Goal: Entertainment & Leisure: Browse casually

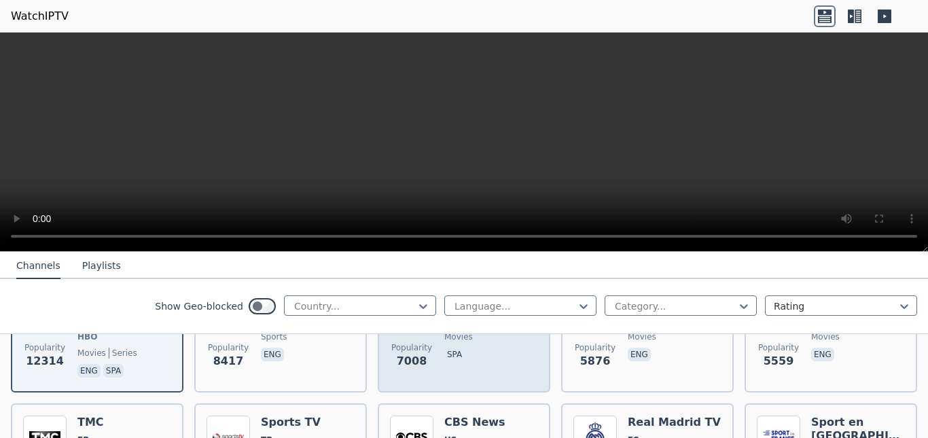
scroll to position [113, 0]
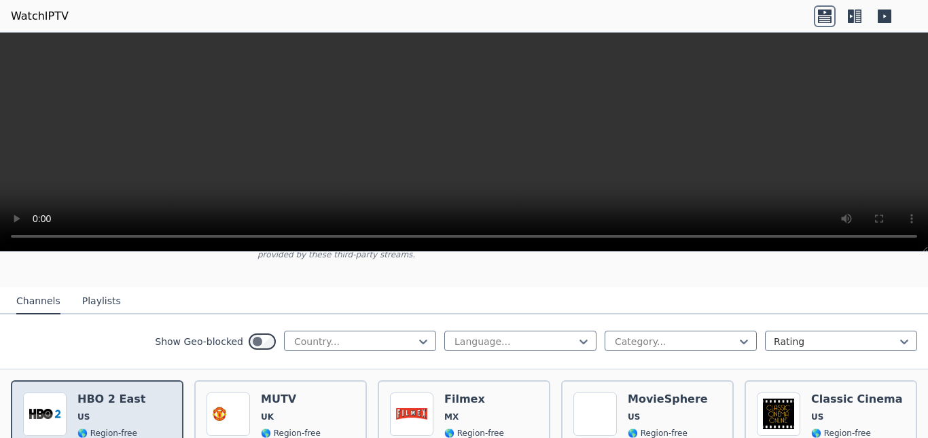
click at [75, 400] on div "Popularity 12314 HBO 2 East US 🌎 Region-free HBO movies series eng spa" at bounding box center [97, 443] width 148 height 101
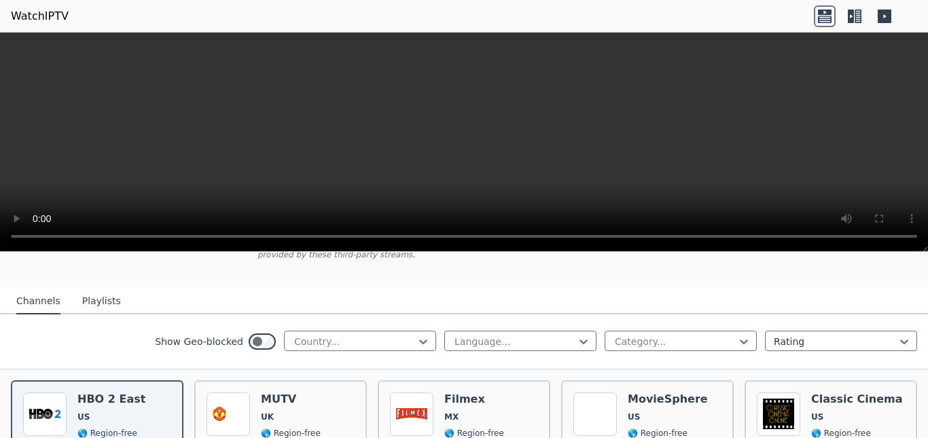
click at [854, 14] on icon at bounding box center [855, 16] width 22 height 22
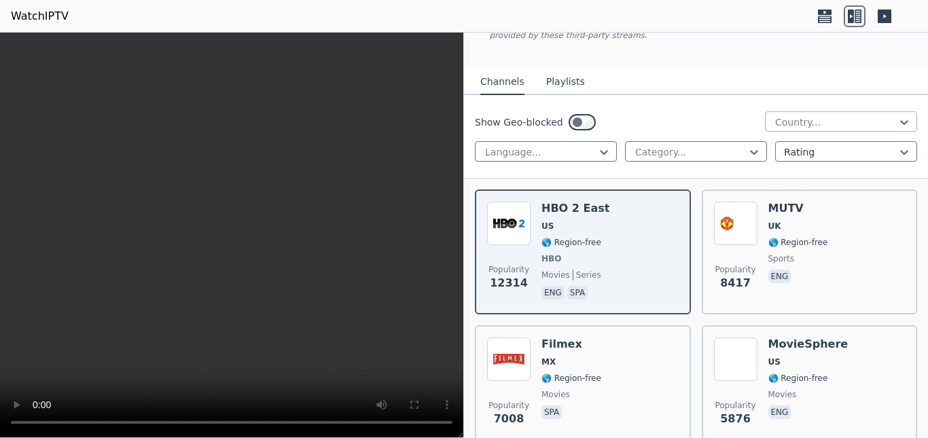
click at [809, 115] on div at bounding box center [836, 122] width 124 height 14
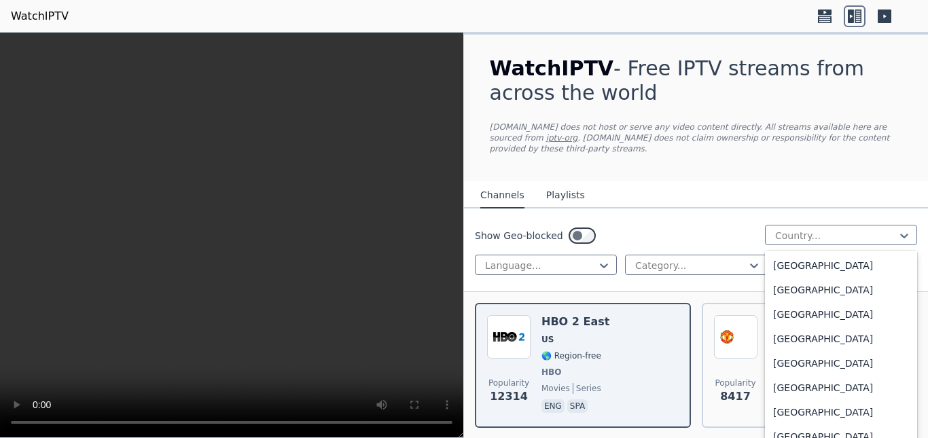
scroll to position [4627, 0]
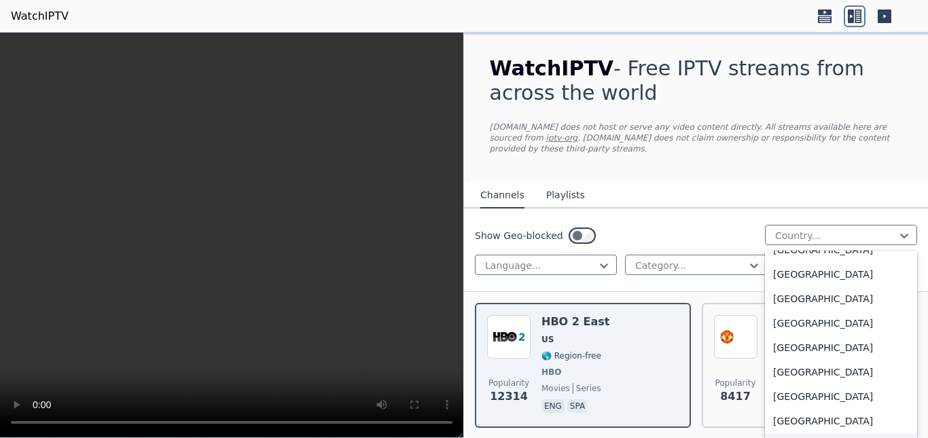
click at [775, 433] on div "[GEOGRAPHIC_DATA]" at bounding box center [841, 445] width 152 height 24
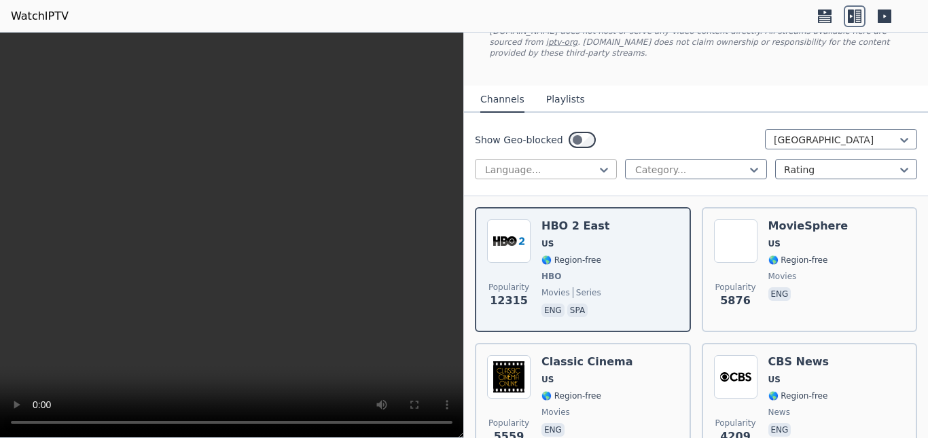
scroll to position [226, 0]
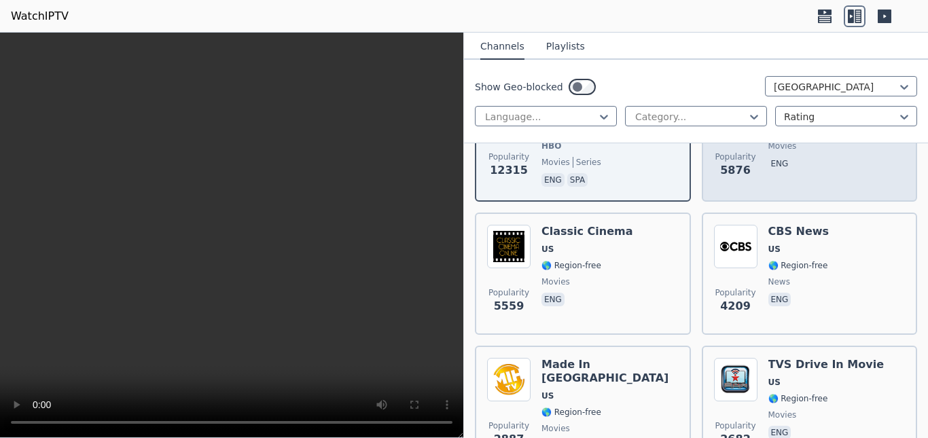
click at [819, 157] on span "eng" at bounding box center [808, 165] width 80 height 16
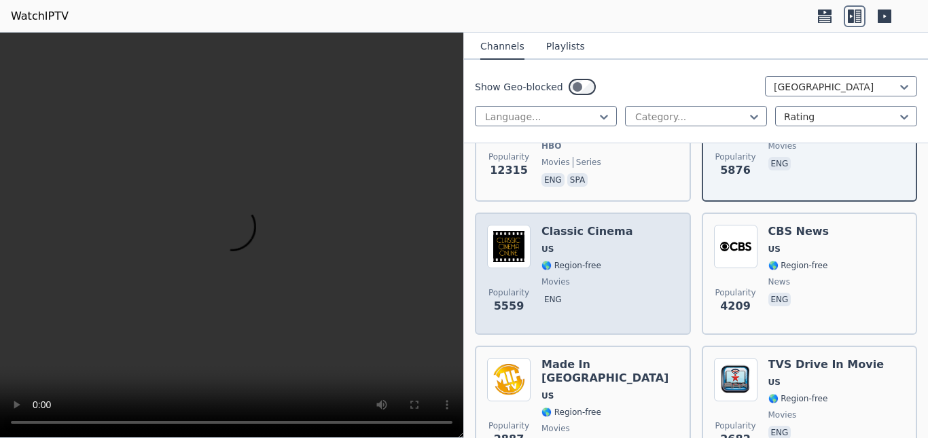
scroll to position [340, 0]
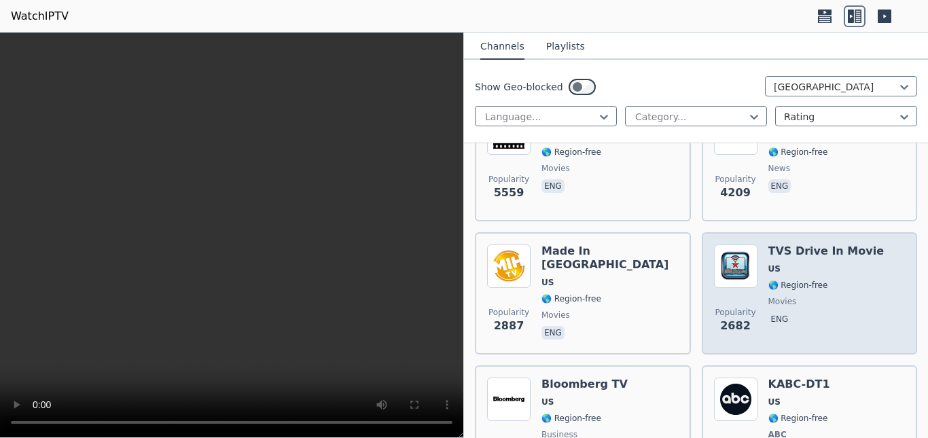
click at [834, 281] on div "TVS Drive In Movie US 🌎 Region-free movies eng" at bounding box center [826, 294] width 116 height 98
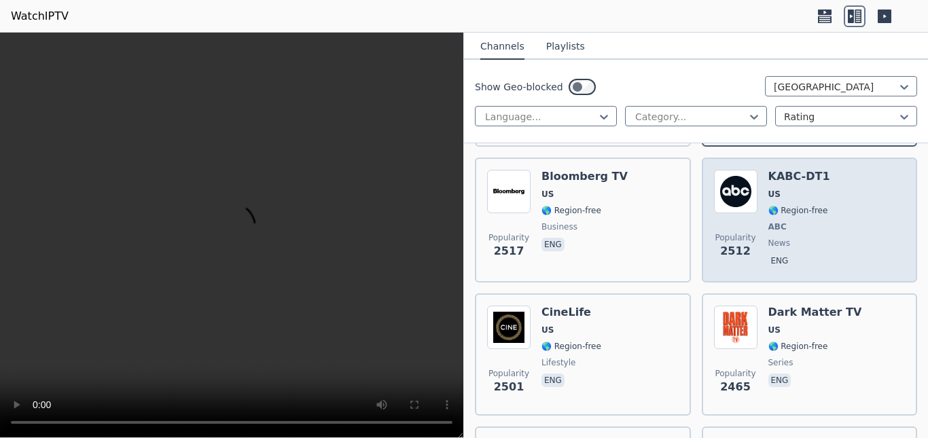
scroll to position [566, 0]
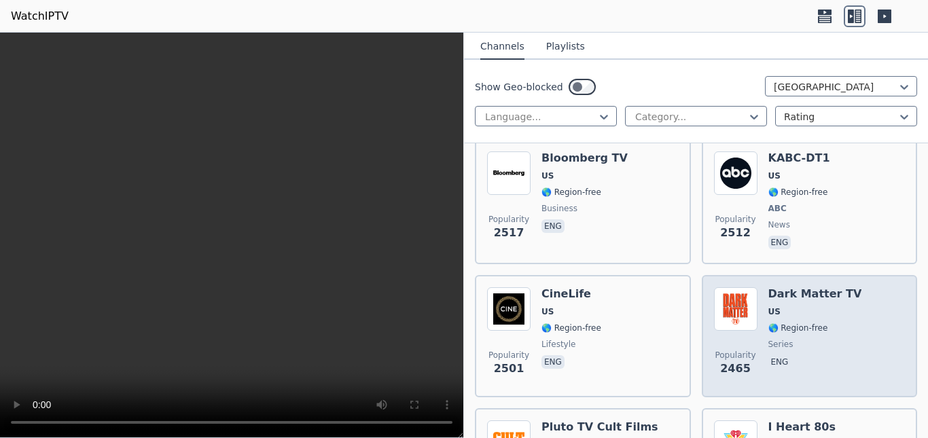
click at [802, 306] on span "US" at bounding box center [815, 311] width 94 height 11
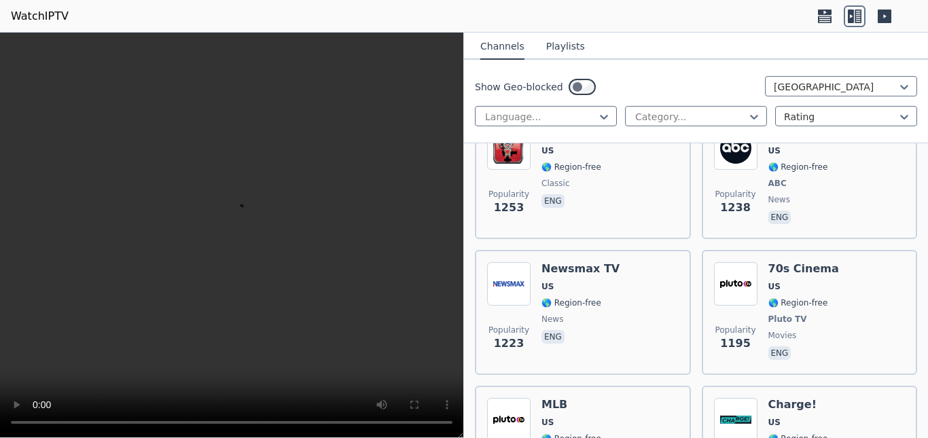
scroll to position [1585, 0]
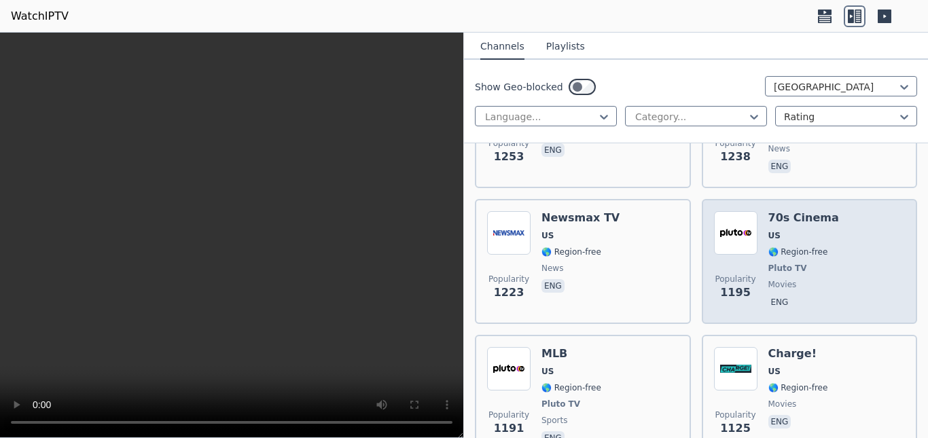
click at [809, 215] on div "70s Cinema US 🌎 Region-free Pluto TV movies eng" at bounding box center [803, 261] width 71 height 101
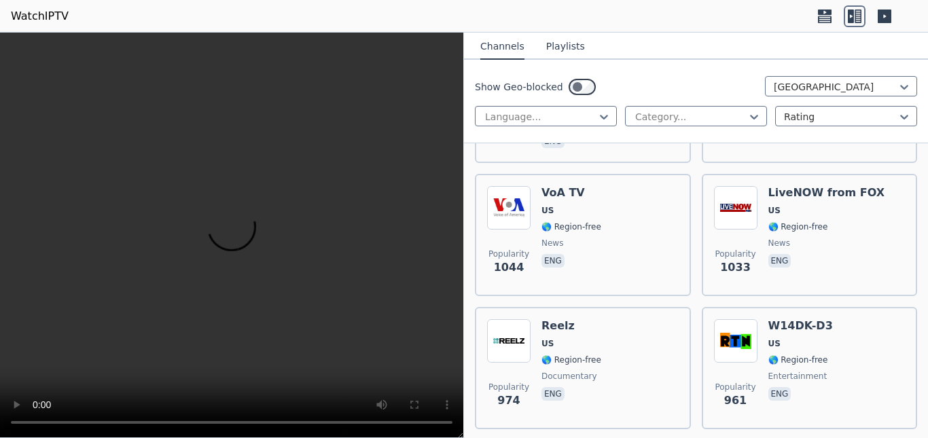
scroll to position [2151, 0]
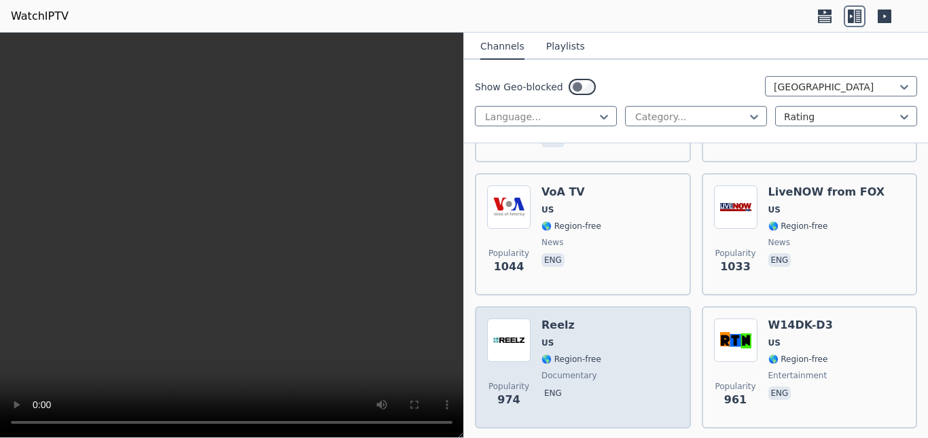
click at [646, 319] on div "Popularity 974 Reelz [GEOGRAPHIC_DATA] 🌎 Region-free documentary eng" at bounding box center [583, 368] width 192 height 98
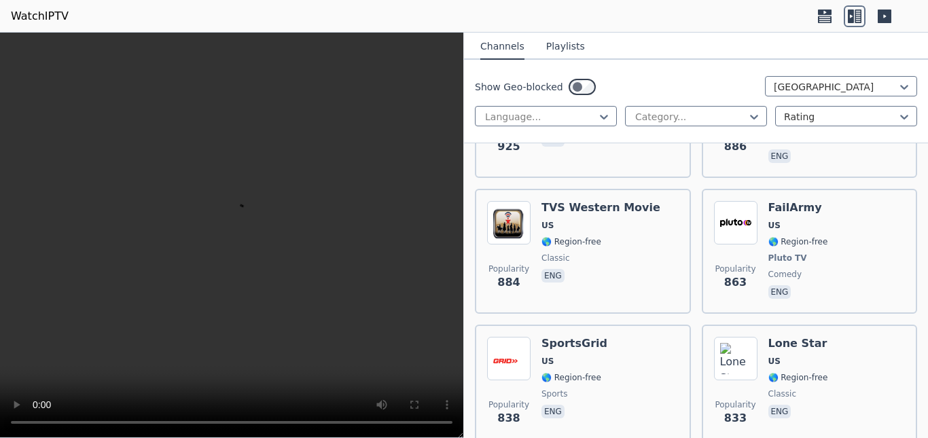
scroll to position [2604, 0]
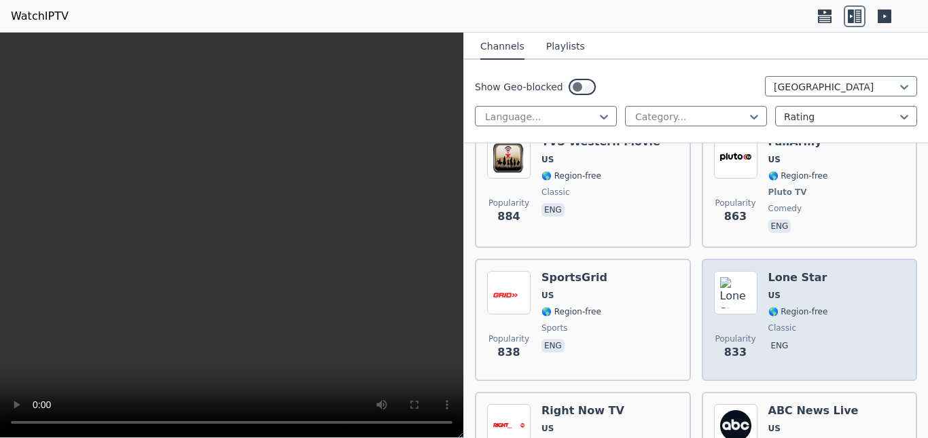
click at [788, 290] on span "US" at bounding box center [798, 295] width 60 height 11
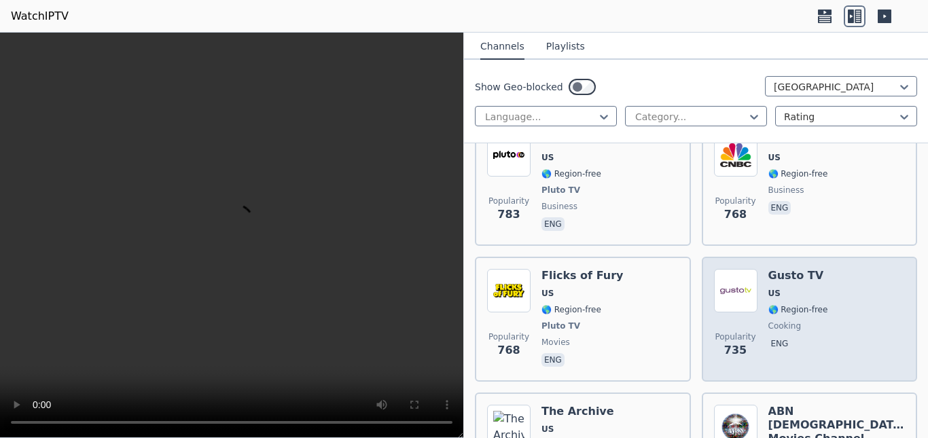
scroll to position [3170, 0]
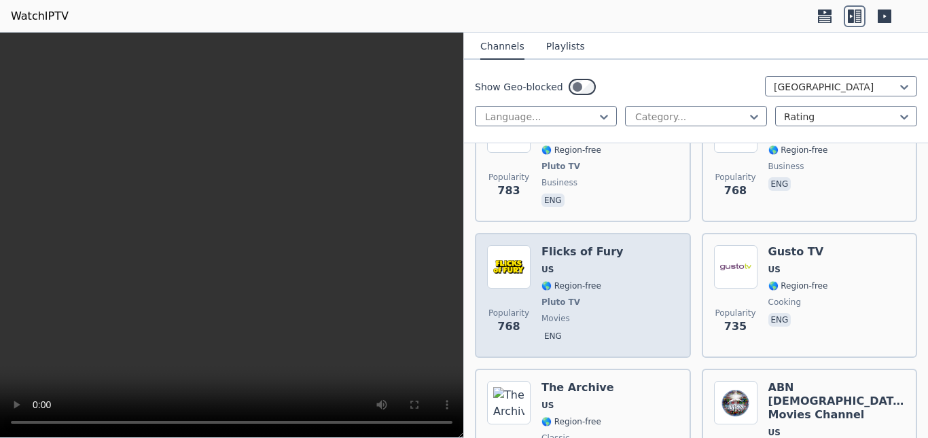
click at [605, 247] on h6 "Flicks of Fury" at bounding box center [582, 252] width 82 height 14
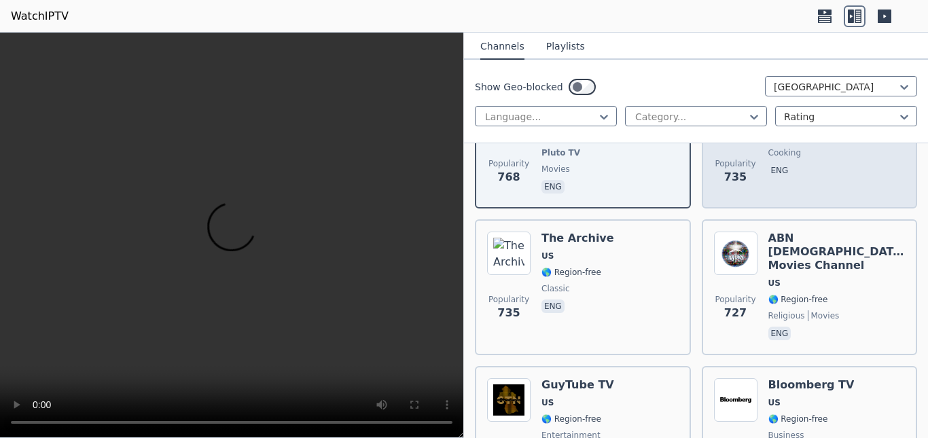
scroll to position [3397, 0]
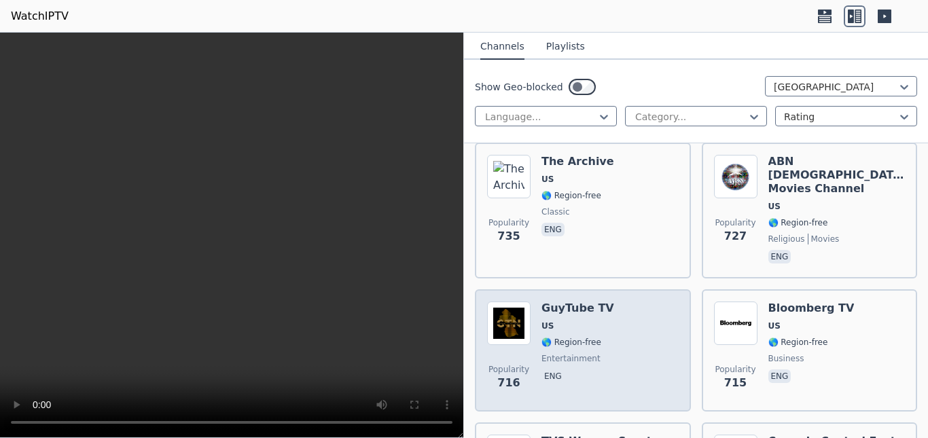
click at [629, 309] on div "Popularity 716 GuyTube TV US 🌎 Region-free entertainment eng" at bounding box center [583, 351] width 192 height 98
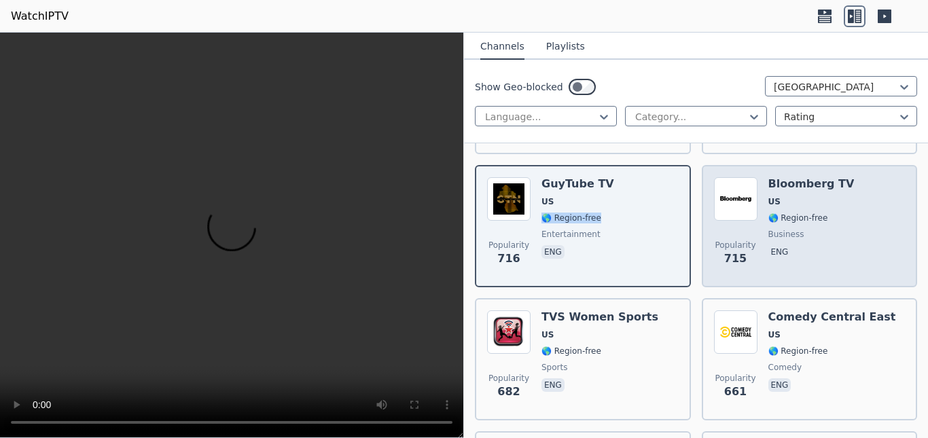
scroll to position [3623, 0]
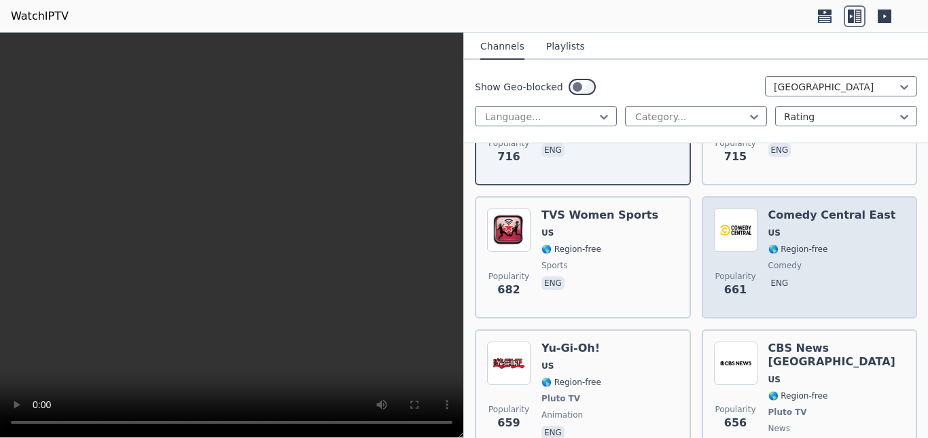
click at [796, 260] on span "comedy" at bounding box center [832, 265] width 128 height 11
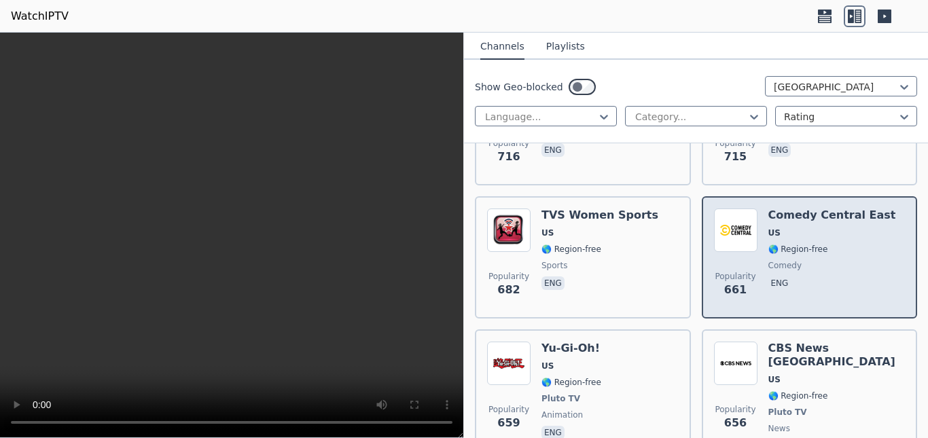
click at [796, 260] on span "comedy" at bounding box center [832, 265] width 128 height 11
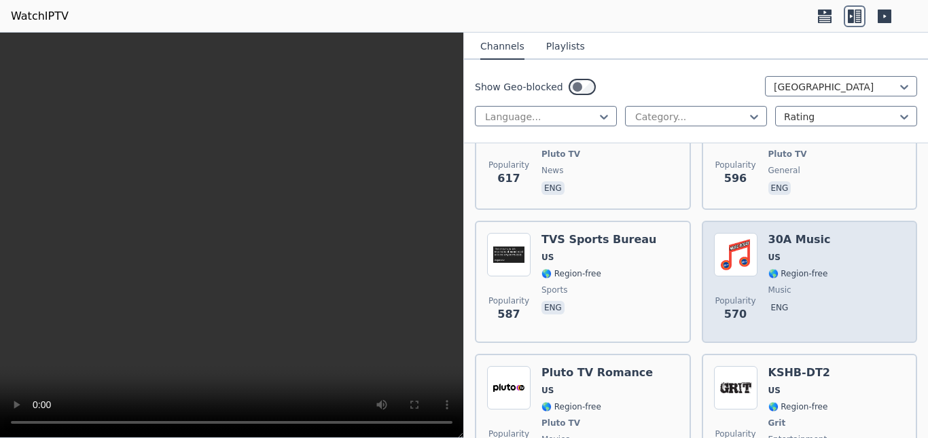
scroll to position [4529, 0]
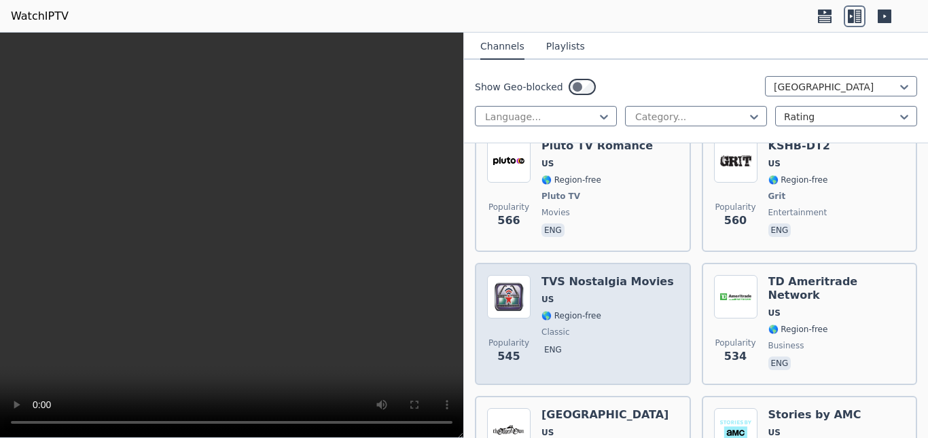
click at [620, 275] on h6 "TVS Nostalgia Movies" at bounding box center [607, 282] width 132 height 14
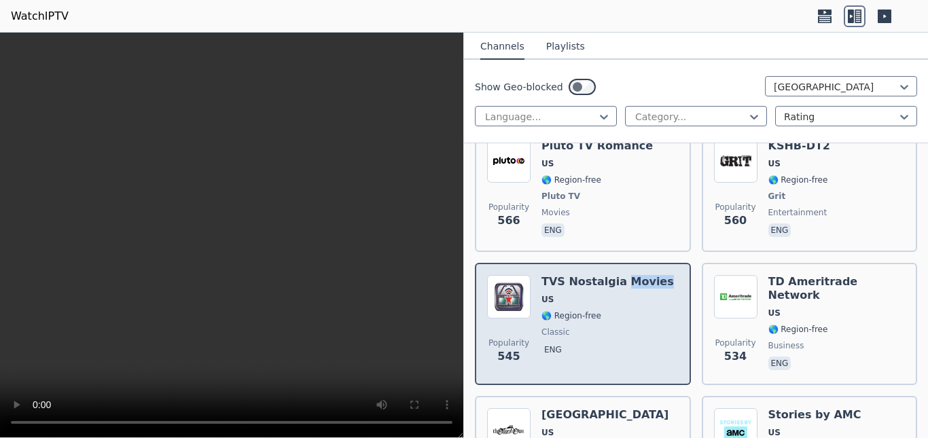
click at [620, 275] on h6 "TVS Nostalgia Movies" at bounding box center [607, 282] width 132 height 14
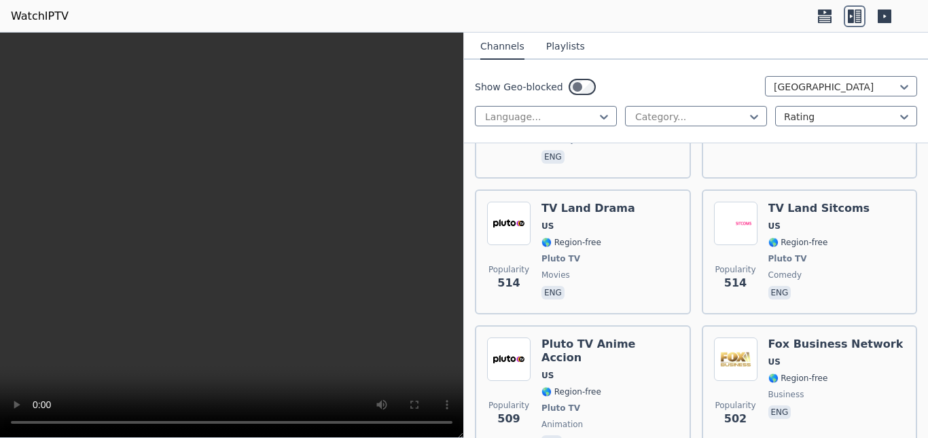
scroll to position [5209, 0]
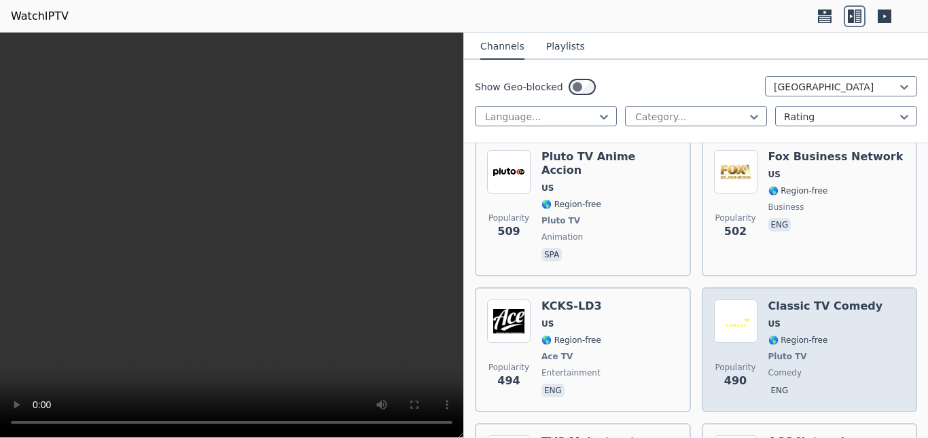
click at [779, 300] on div "Classic TV Comedy US 🌎 Region-free Pluto TV comedy eng" at bounding box center [825, 350] width 115 height 101
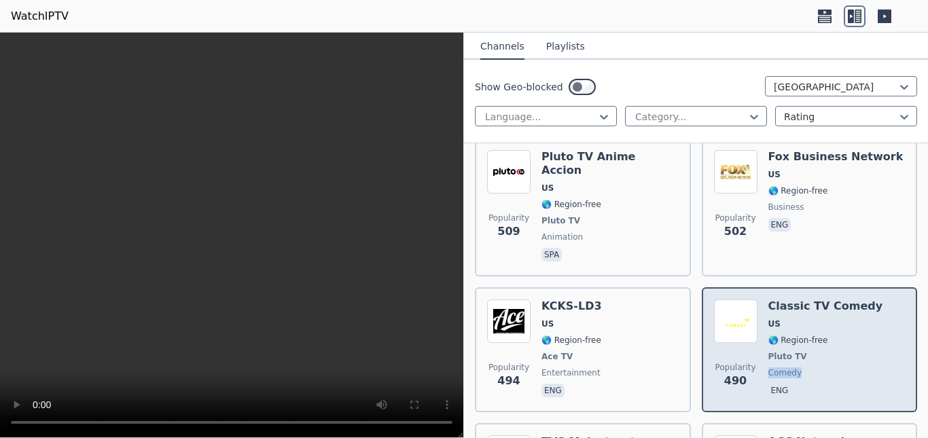
click at [779, 300] on div "Classic TV Comedy US 🌎 Region-free Pluto TV comedy eng" at bounding box center [825, 350] width 115 height 101
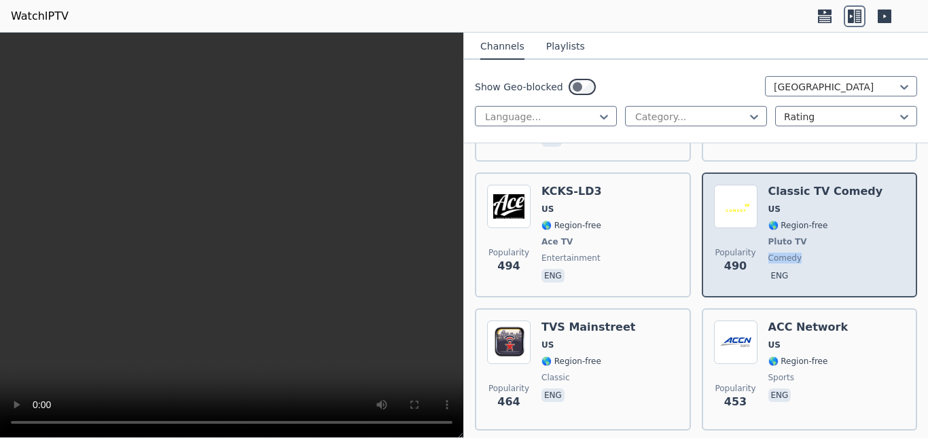
scroll to position [5435, 0]
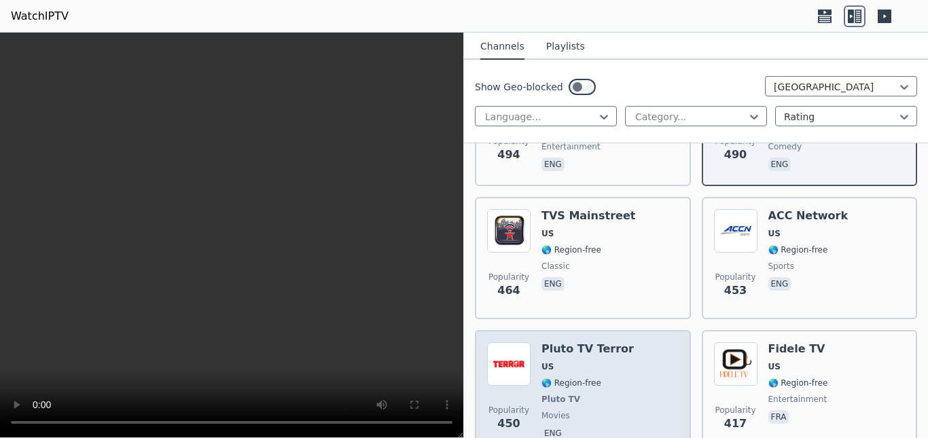
click at [603, 342] on div "Pluto TV Terror US 🌎 Region-free Pluto TV movies eng" at bounding box center [587, 392] width 92 height 101
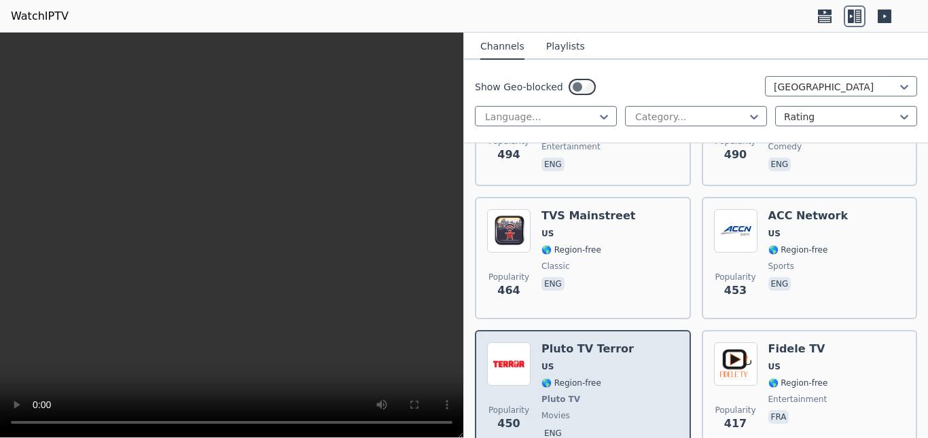
click at [603, 361] on span "US" at bounding box center [587, 366] width 92 height 11
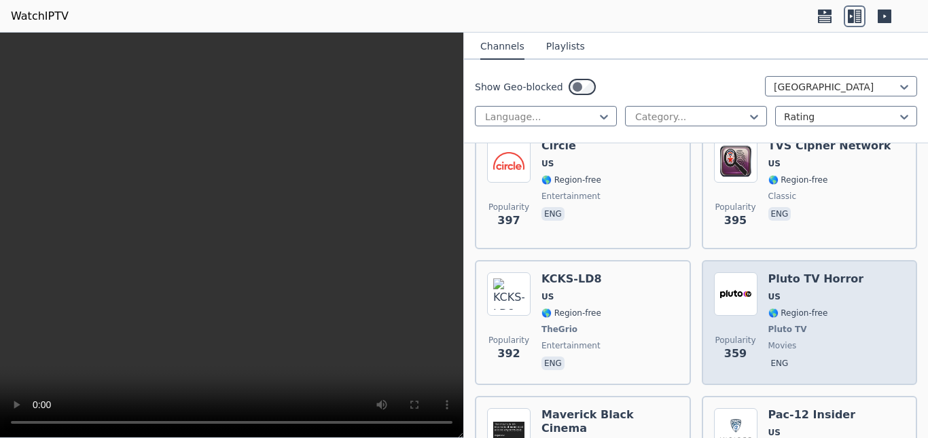
scroll to position [5774, 0]
click at [822, 323] on span "Pluto TV" at bounding box center [816, 328] width 96 height 11
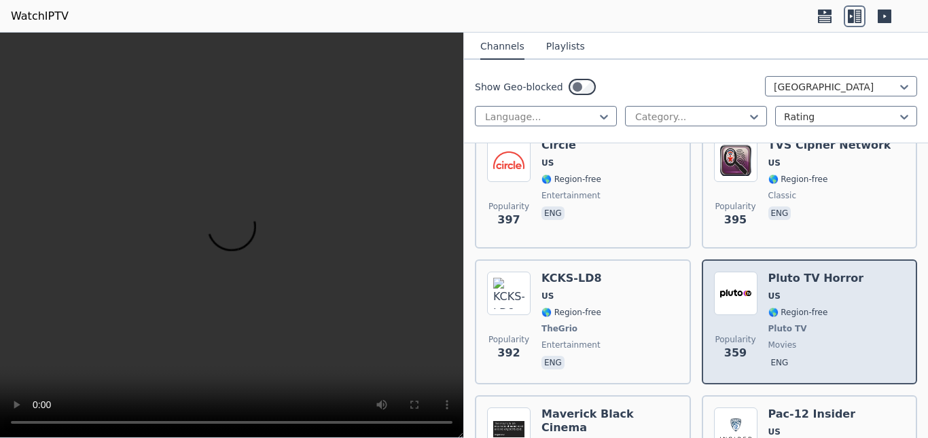
click at [822, 323] on span "Pluto TV" at bounding box center [816, 328] width 96 height 11
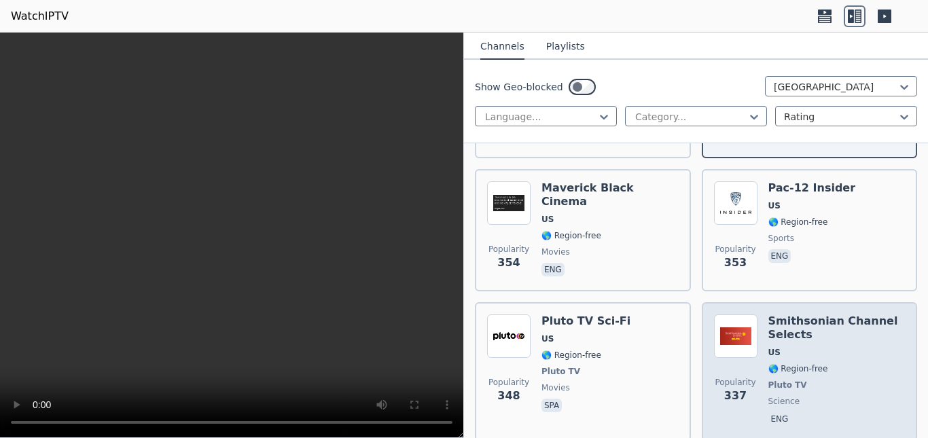
scroll to position [6228, 0]
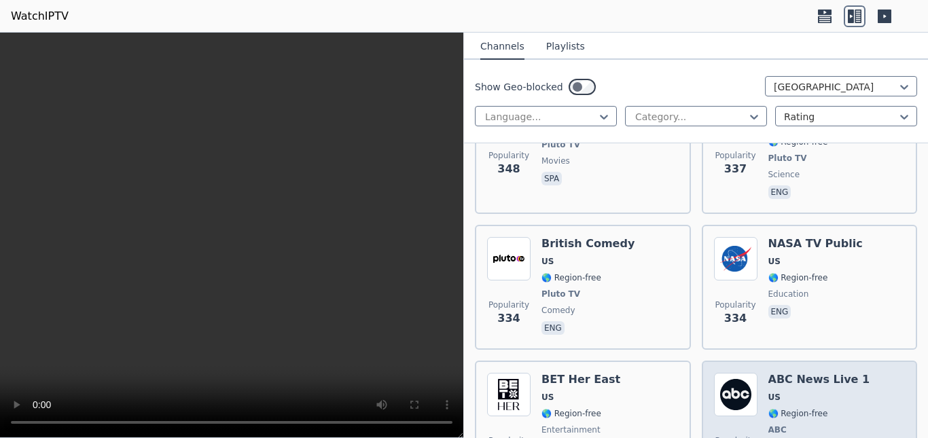
click at [778, 392] on span "US" at bounding box center [819, 397] width 102 height 11
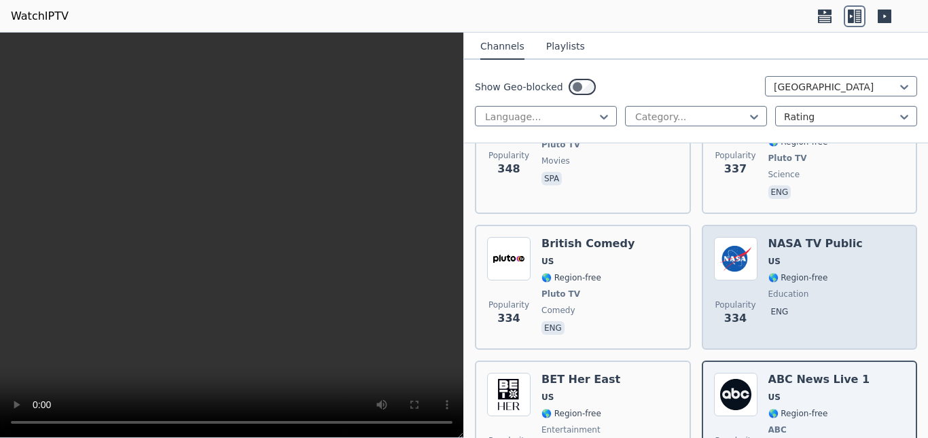
click at [800, 289] on span "education" at bounding box center [815, 294] width 94 height 11
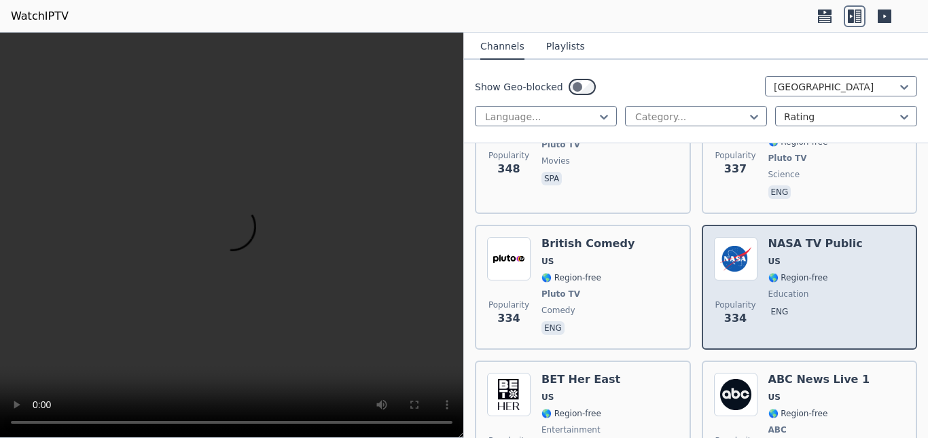
click at [800, 289] on span "education" at bounding box center [815, 294] width 94 height 11
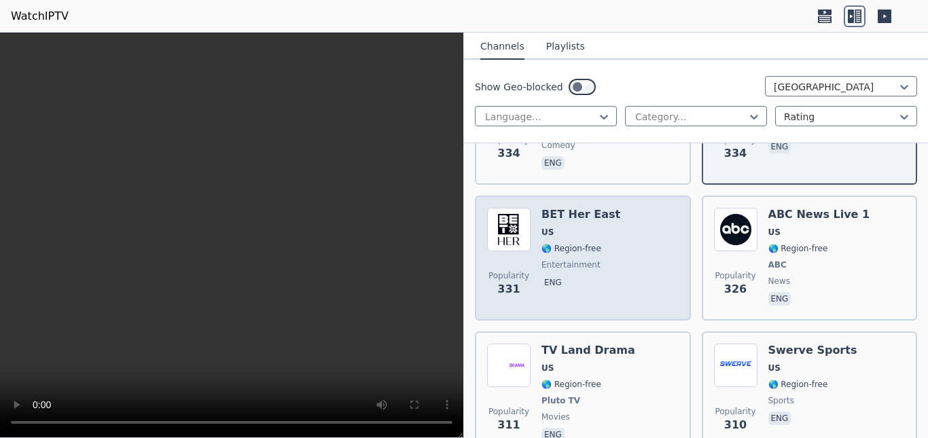
scroll to position [6454, 0]
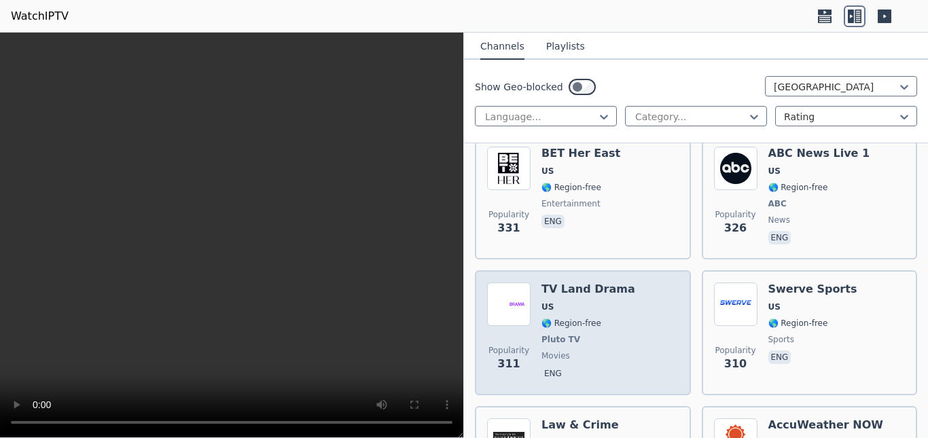
click at [635, 283] on div "Popularity 311 TV Land Drama US 🌎 Region-free Pluto TV movies eng" at bounding box center [583, 333] width 192 height 101
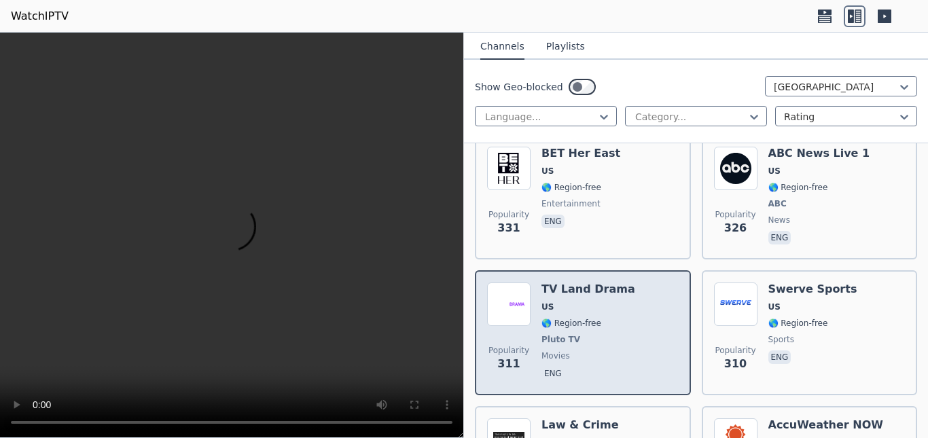
click at [635, 283] on div "Popularity 311 TV Land Drama US 🌎 Region-free Pluto TV movies eng" at bounding box center [583, 333] width 192 height 101
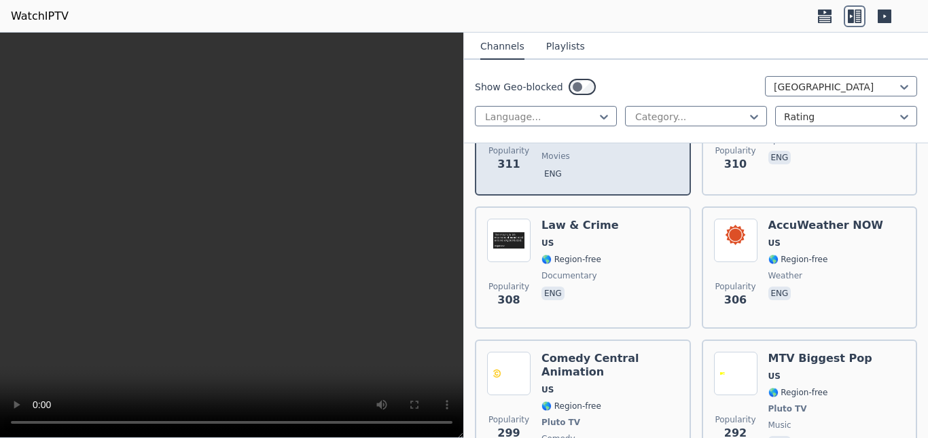
scroll to position [6680, 0]
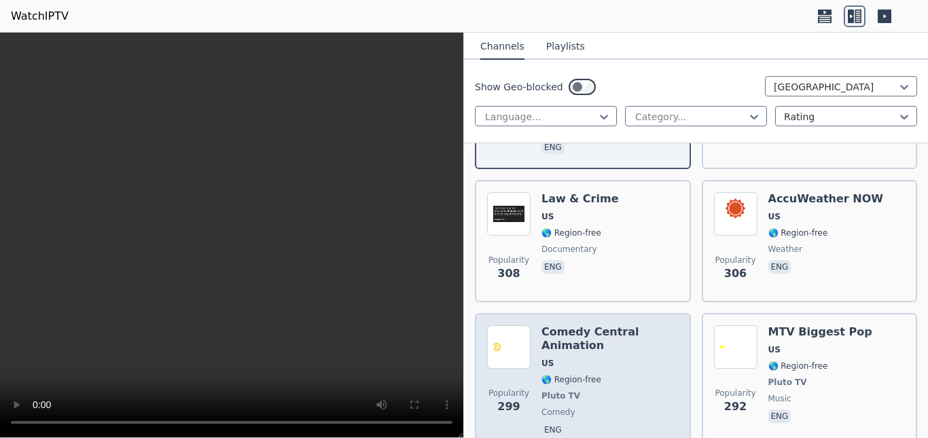
click at [611, 358] on span "US" at bounding box center [609, 363] width 137 height 11
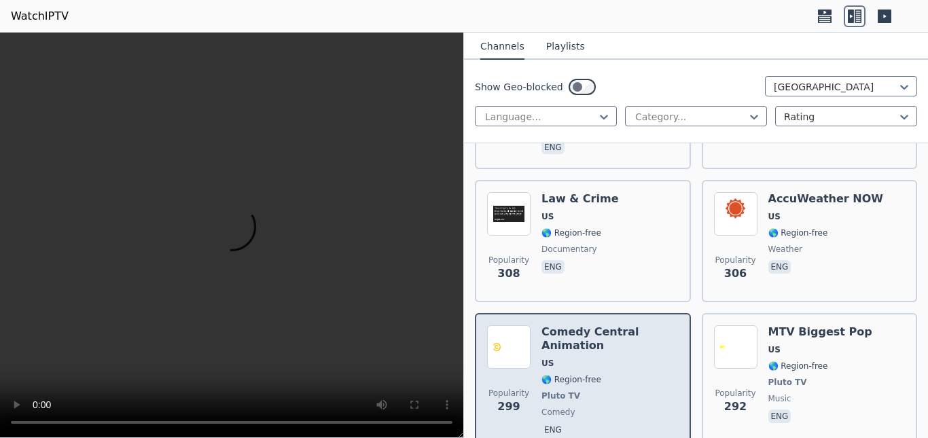
click at [611, 358] on span "US" at bounding box center [609, 363] width 137 height 11
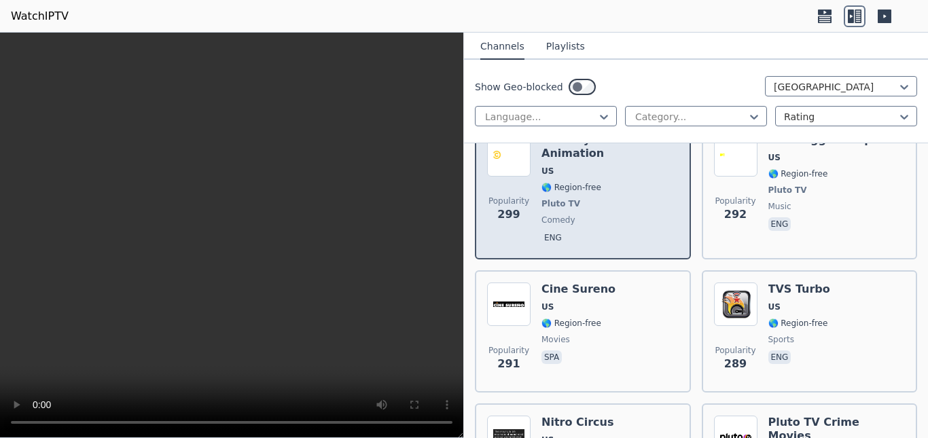
scroll to position [6907, 0]
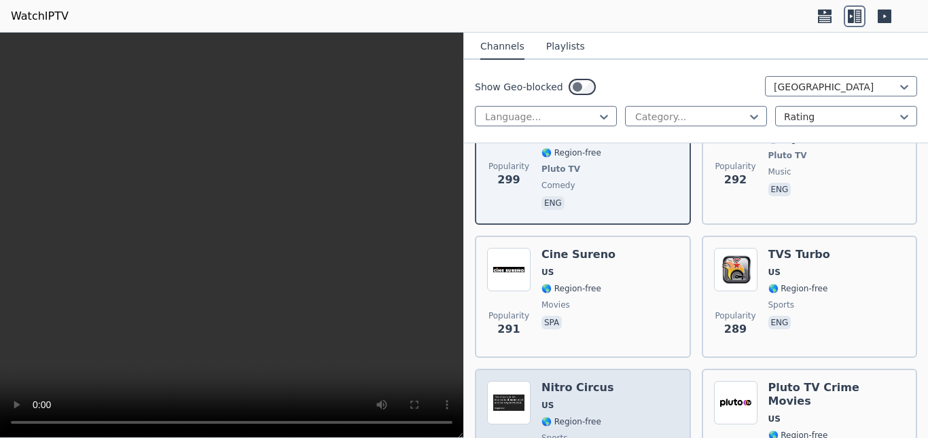
click at [608, 381] on div "Popularity 271 Nitro Circus US 🌎 Region-free sports eng" at bounding box center [583, 438] width 192 height 114
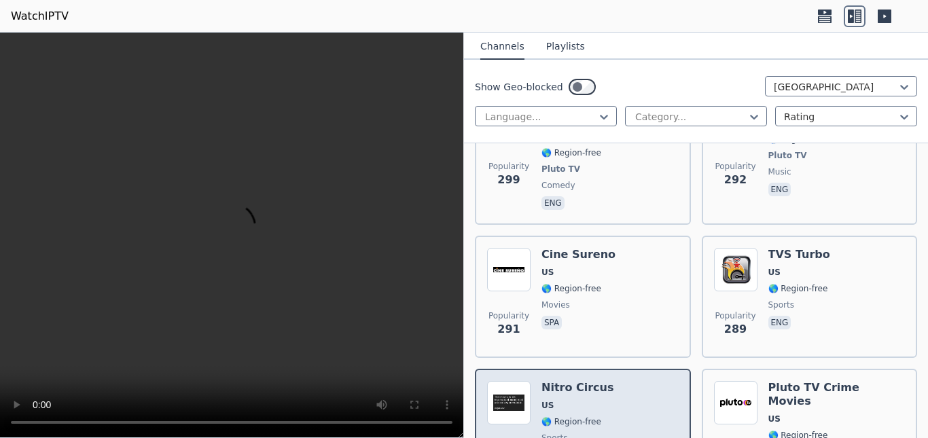
click at [608, 381] on div "Popularity 271 Nitro Circus US 🌎 Region-free sports eng" at bounding box center [583, 438] width 192 height 114
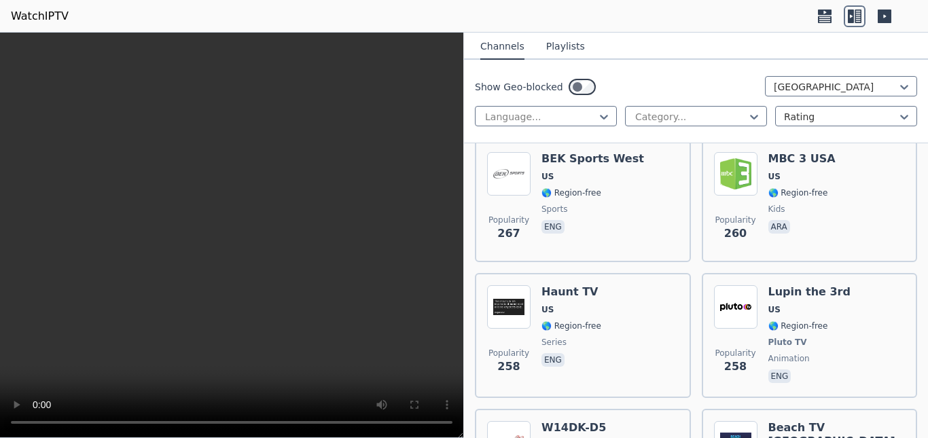
scroll to position [7359, 0]
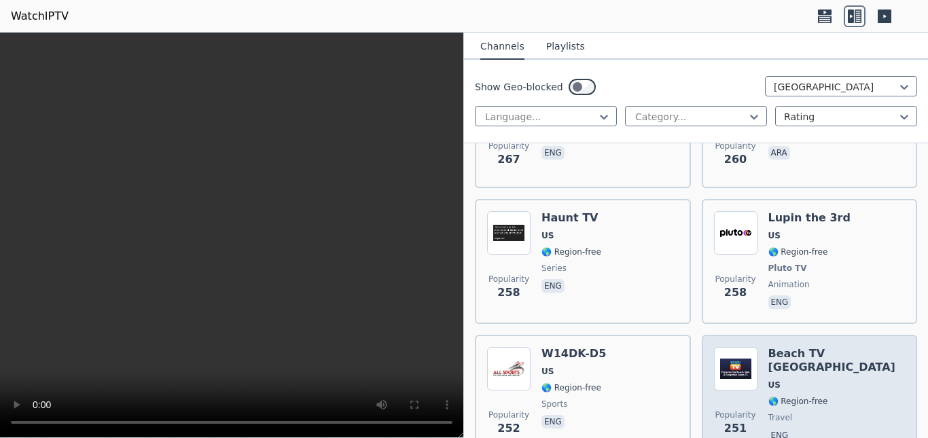
click at [813, 429] on span "eng" at bounding box center [836, 437] width 137 height 16
click at [814, 429] on span "eng" at bounding box center [836, 437] width 137 height 16
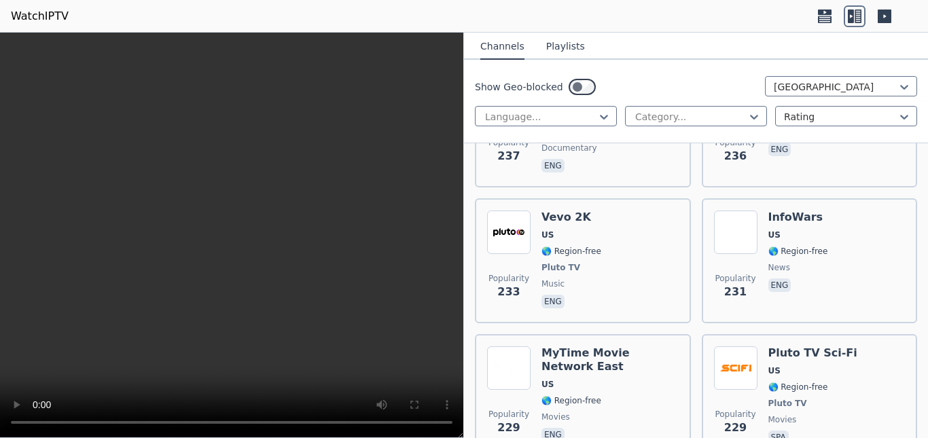
scroll to position [8039, 0]
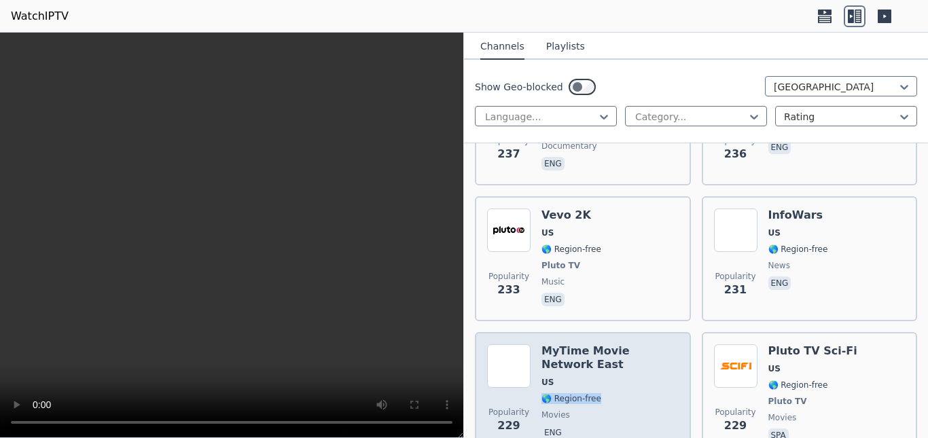
click at [617, 344] on div "MyTime Movie Network East US 🌎 Region-free movies eng" at bounding box center [609, 394] width 137 height 101
click at [618, 344] on div "MyTime Movie Network East US 🌎 Region-free movies eng" at bounding box center [609, 394] width 137 height 101
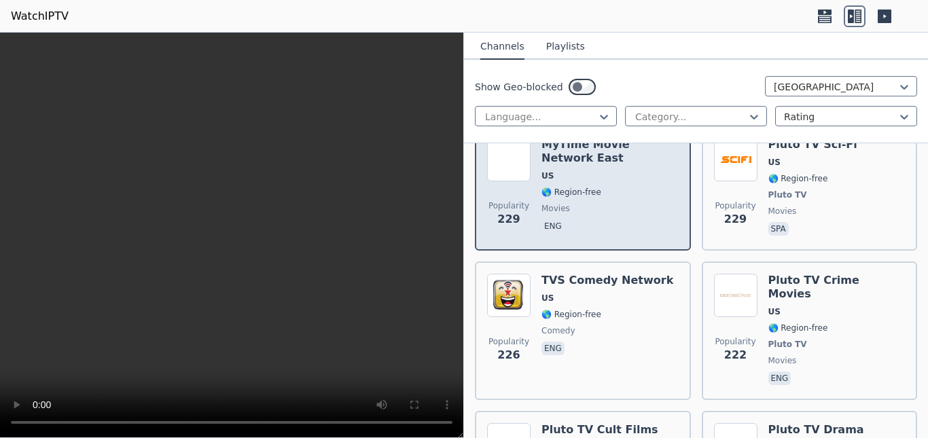
scroll to position [8266, 0]
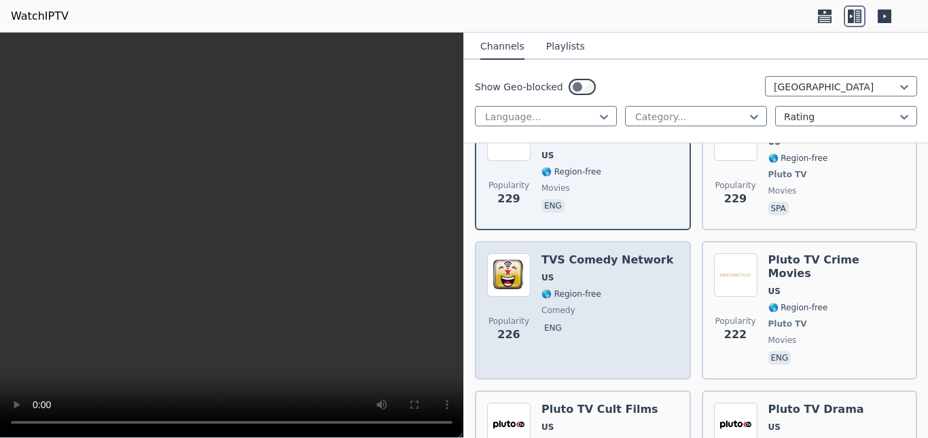
click at [651, 253] on div "Popularity 226 TVS Comedy Network US 🌎 Region-free comedy eng" at bounding box center [583, 310] width 192 height 114
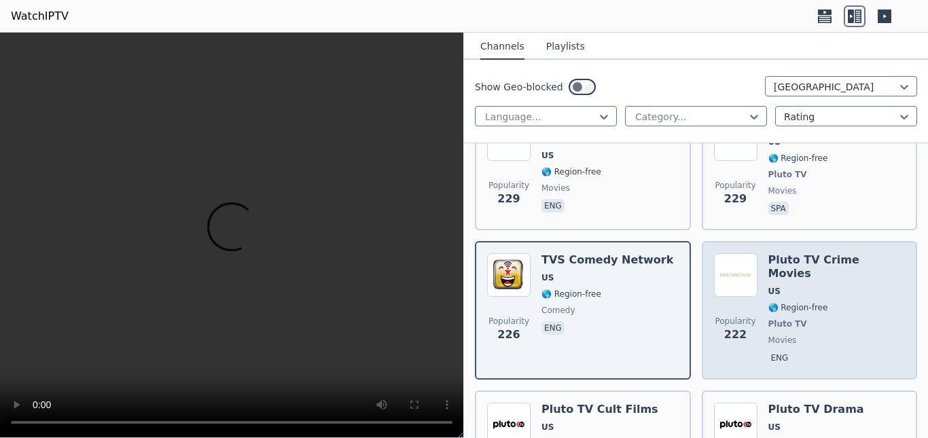
click at [804, 319] on span "Pluto TV" at bounding box center [836, 324] width 137 height 11
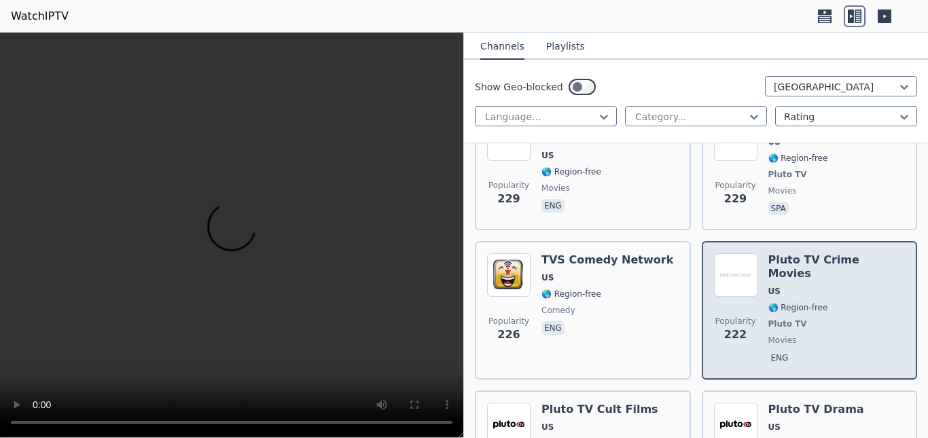
click at [804, 319] on span "Pluto TV" at bounding box center [836, 324] width 137 height 11
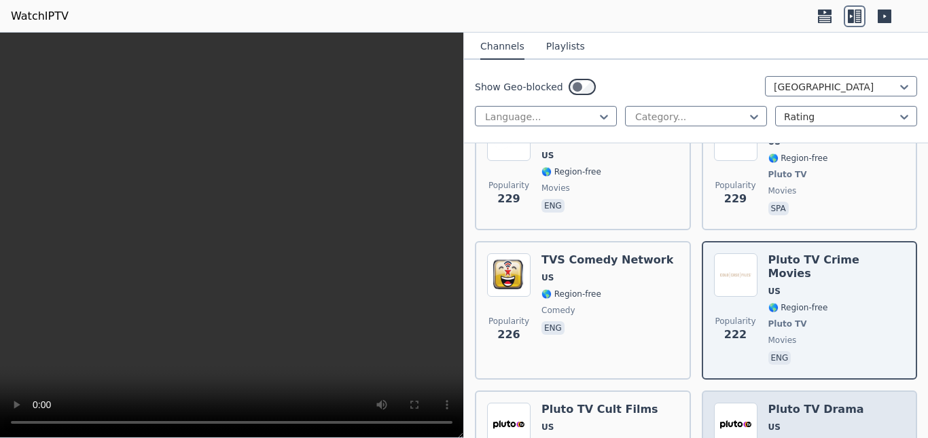
drag, startPoint x: 767, startPoint y: 400, endPoint x: 774, endPoint y: 388, distance: 14.3
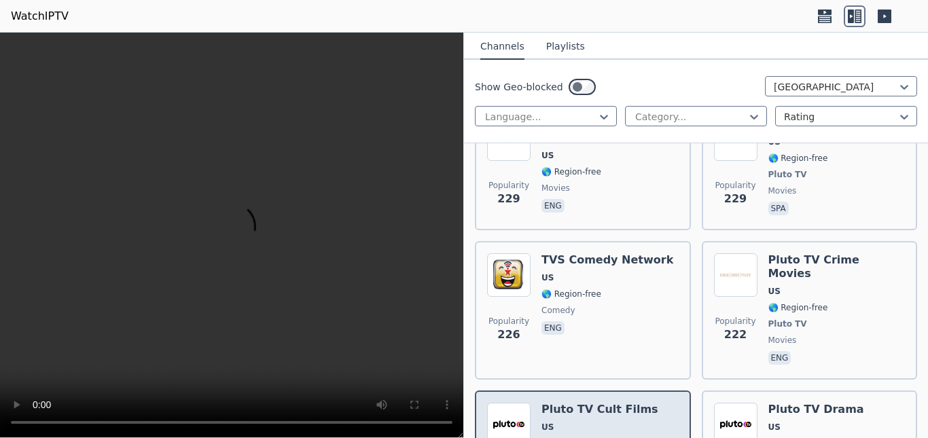
scroll to position [8831, 0]
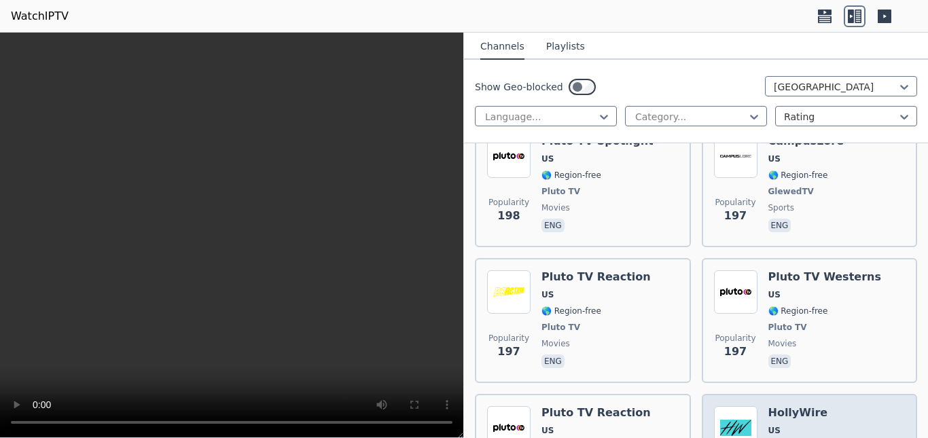
scroll to position [9511, 0]
click at [794, 424] on span "US" at bounding box center [811, 429] width 87 height 11
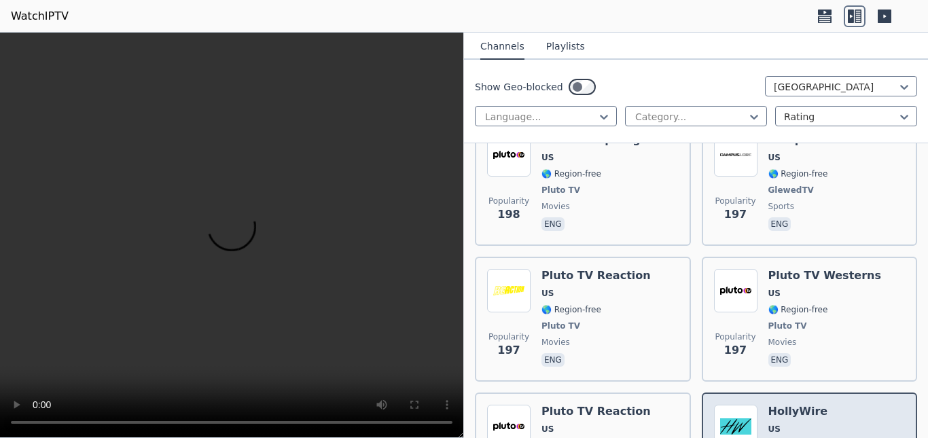
click at [794, 424] on span "US" at bounding box center [811, 429] width 87 height 11
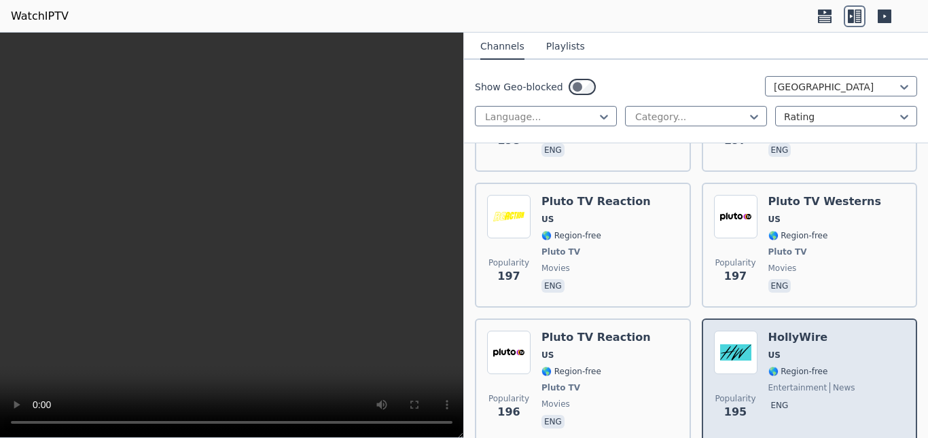
scroll to position [9737, 0]
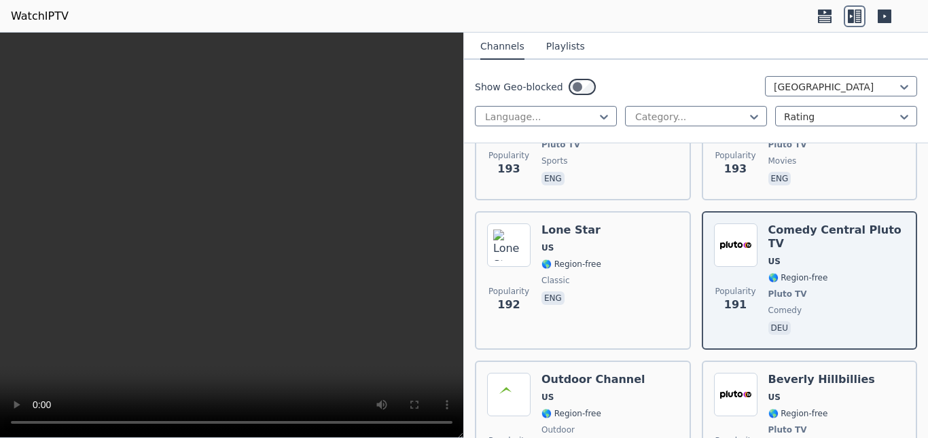
scroll to position [10077, 0]
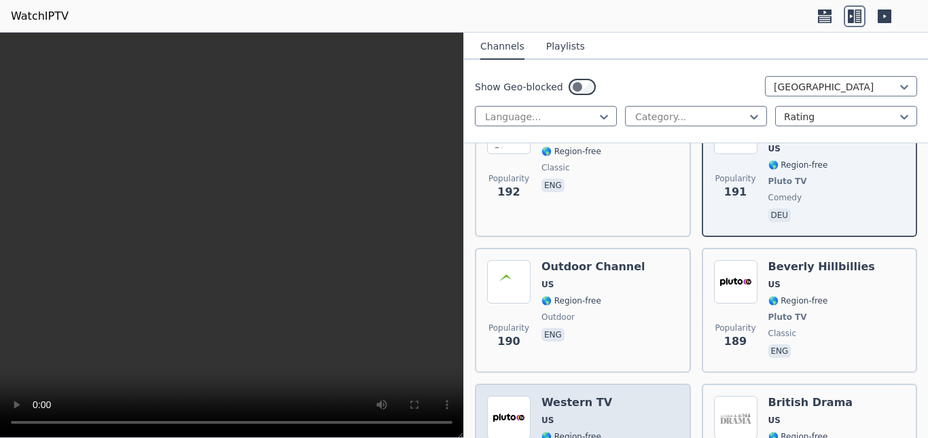
click at [655, 396] on div "Popularity 189 Western TV US 🌎 Region-free Pluto TV classic eng" at bounding box center [583, 446] width 192 height 101
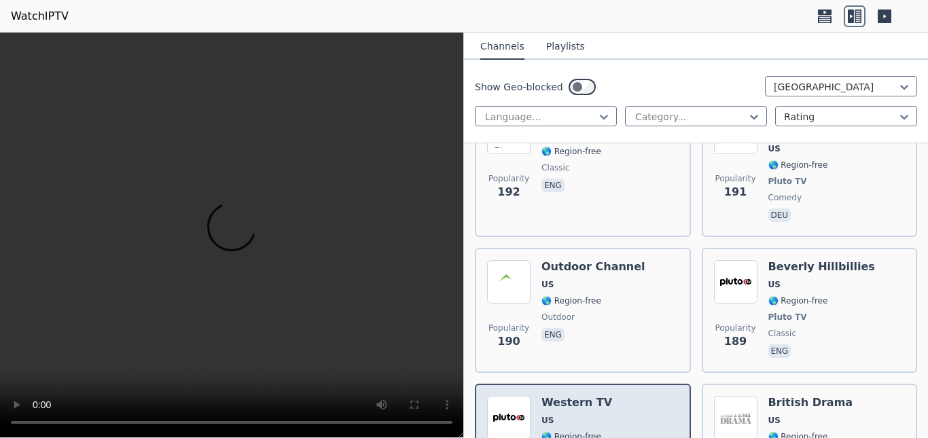
click at [655, 396] on div "Popularity 189 Western TV US 🌎 Region-free Pluto TV classic eng" at bounding box center [583, 446] width 192 height 101
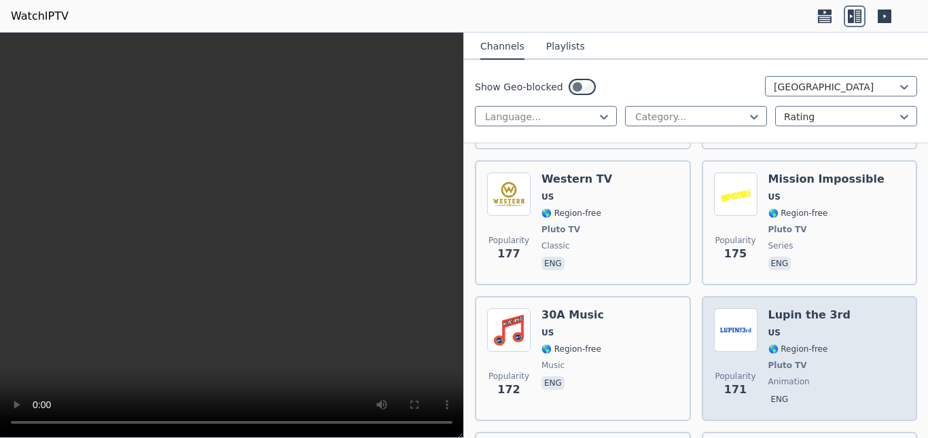
scroll to position [10756, 0]
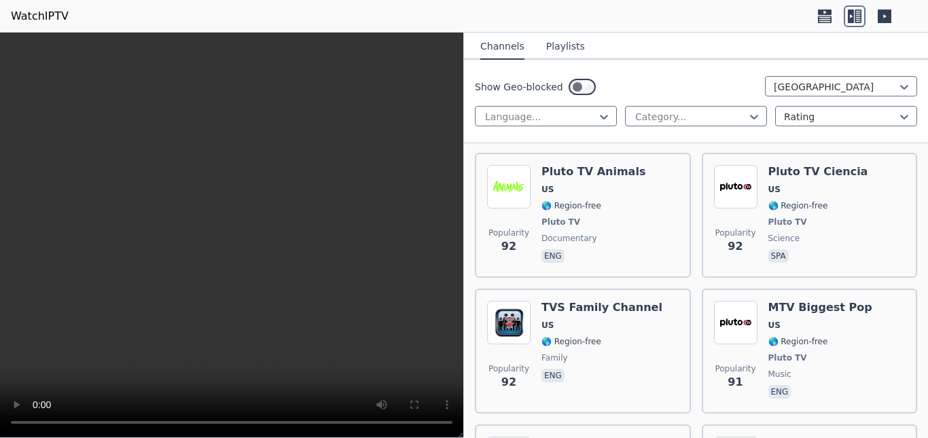
scroll to position [16878, 0]
